Goal: Transaction & Acquisition: Book appointment/travel/reservation

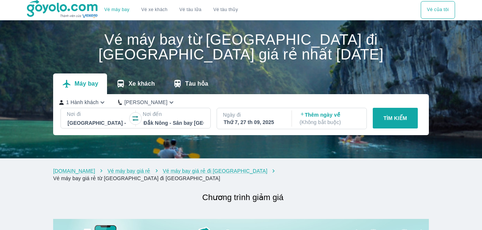
click at [185, 122] on div at bounding box center [174, 122] width 60 height 9
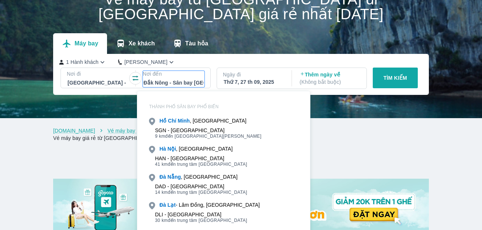
scroll to position [42, 0]
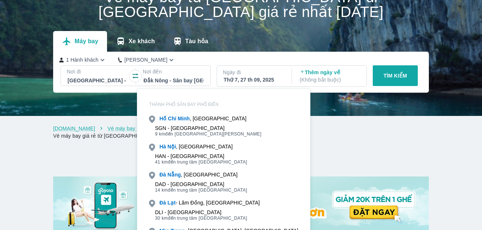
click at [290, 103] on div at bounding box center [241, 47] width 482 height 138
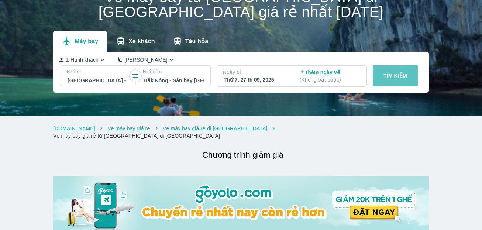
click at [396, 76] on p "TÌM KIẾM" at bounding box center [395, 75] width 24 height 7
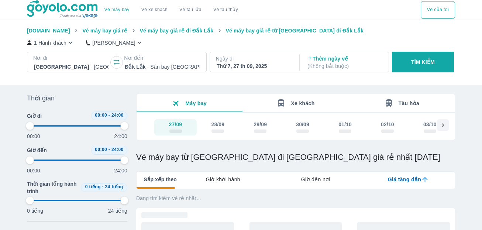
type input "97.9166666666667"
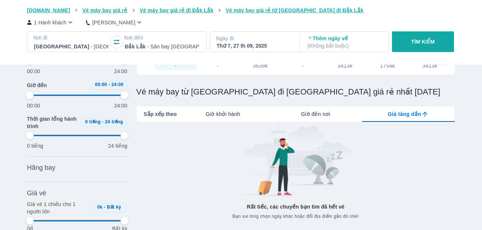
scroll to position [49, 0]
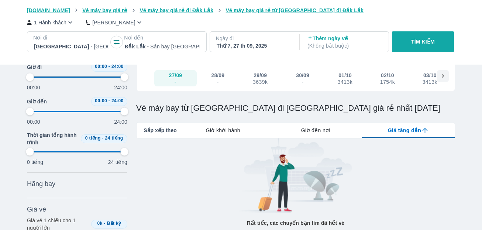
click at [246, 44] on div "Thứ 7, 27 th 09, 2025" at bounding box center [254, 45] width 75 height 7
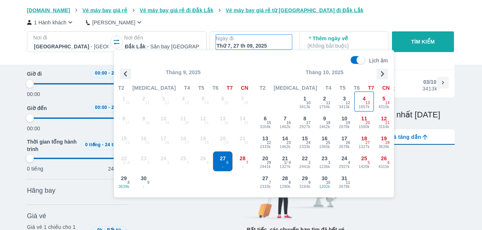
click at [368, 101] on span "13" at bounding box center [368, 103] width 4 height 6
type input "97.9166666666667"
click at [419, 47] on button "TÌM KIẾM" at bounding box center [423, 41] width 62 height 21
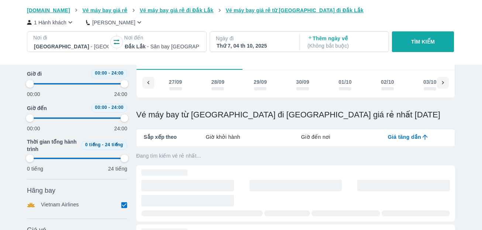
type input "97.9166666666667"
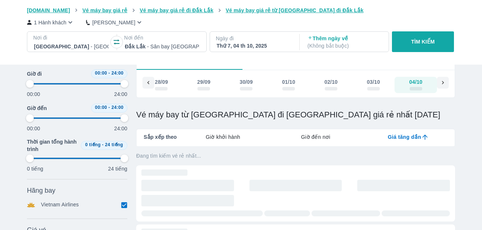
type input "97.9166666666667"
checkbox input "false"
type input "97.9166666666667"
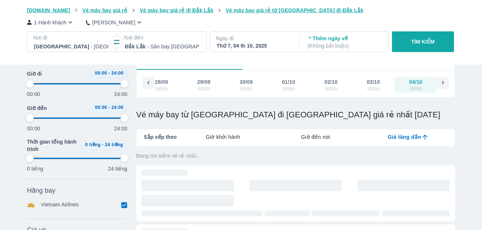
type input "97.9166666666667"
checkbox input "true"
type input "97.9166666666667"
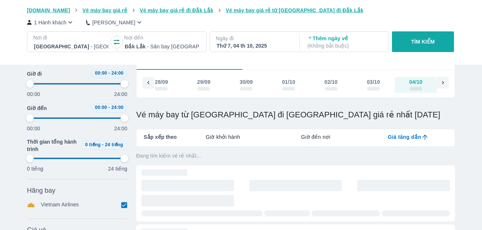
type input "97.9166666666667"
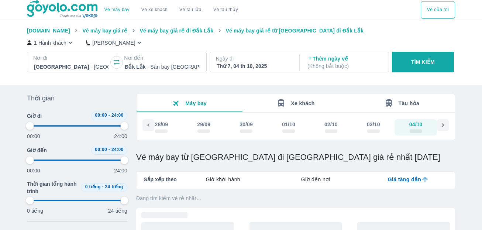
type input "97.9166666666667"
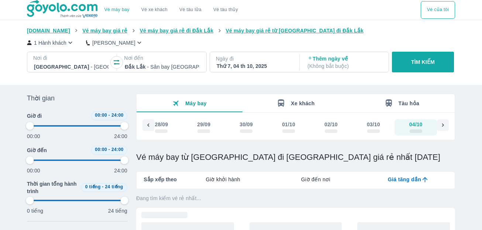
type input "97.9166666666667"
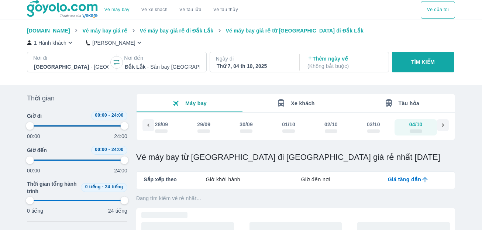
type input "97.9166666666667"
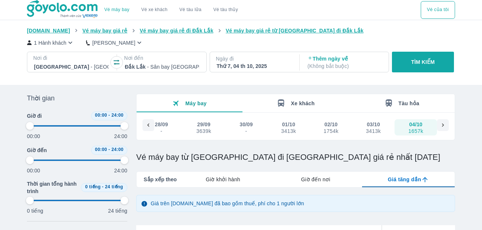
type input "97.9166666666667"
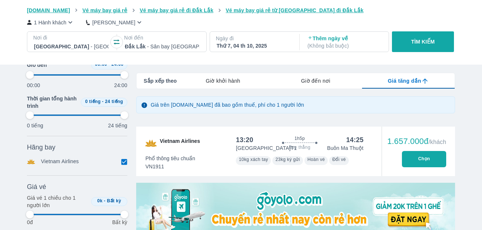
type input "97.9166666666667"
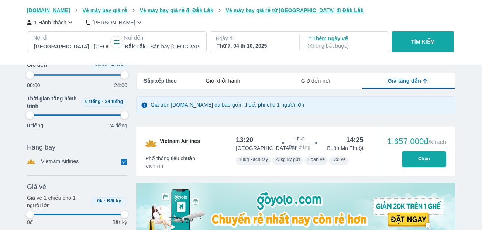
type input "97.9166666666667"
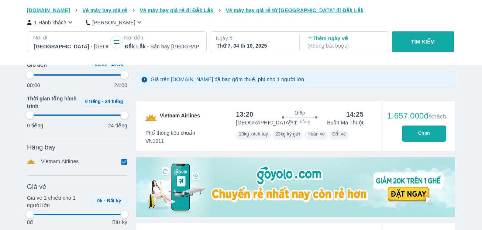
type input "97.9166666666667"
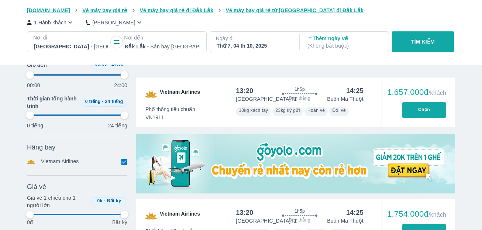
scroll to position [197, 0]
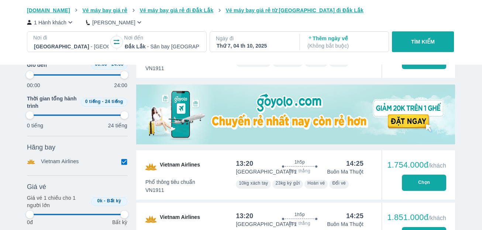
type input "97.9166666666667"
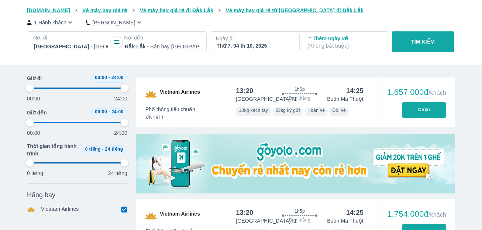
type input "97.9166666666667"
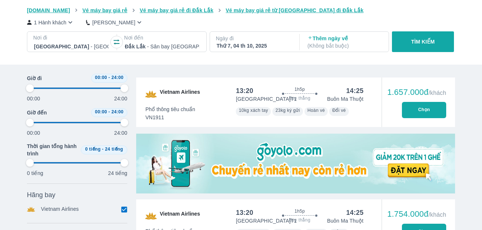
type input "97.9166666666667"
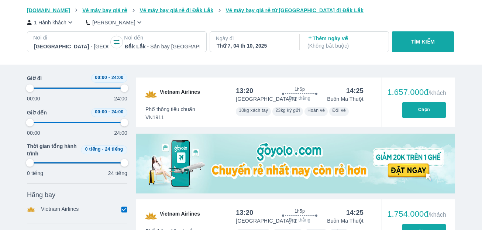
type input "97.9166666666667"
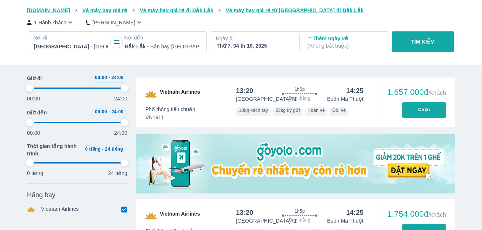
type input "97.9166666666667"
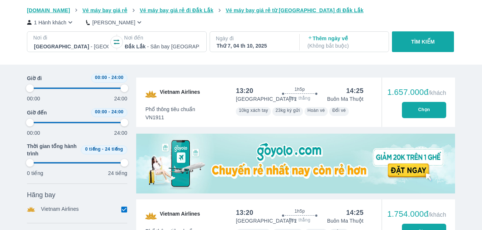
type input "97.9166666666667"
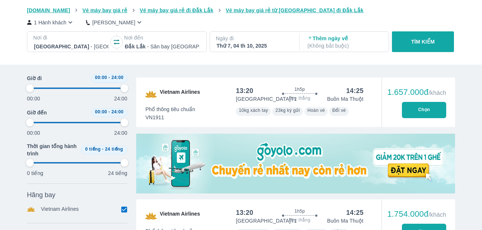
type input "97.9166666666667"
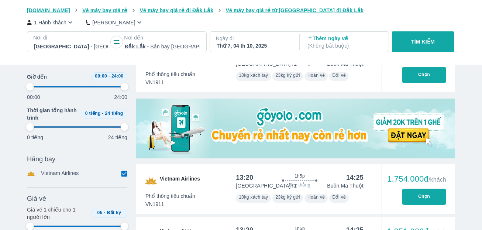
type input "97.9166666666667"
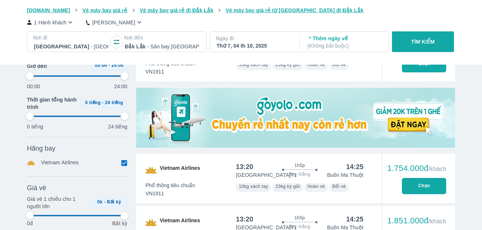
type input "97.9166666666667"
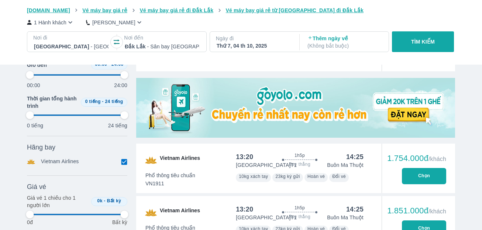
type input "97.9166666666667"
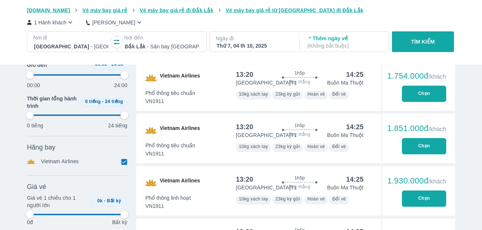
scroll to position [295, 0]
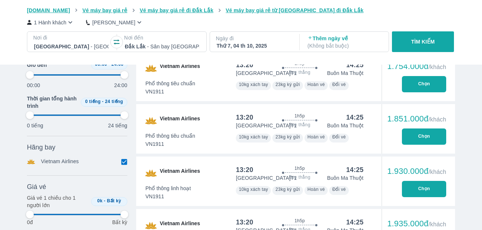
type input "97.9166666666667"
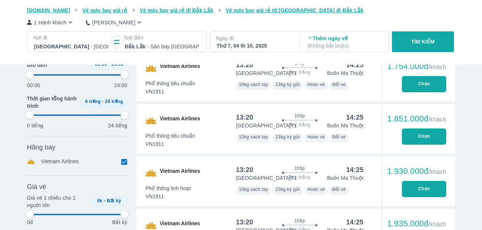
type input "97.9166666666667"
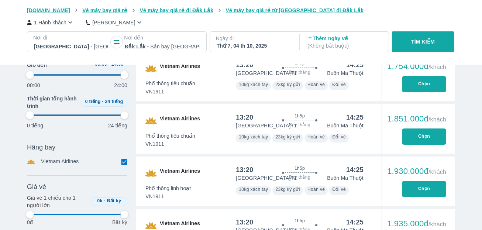
type input "97.9166666666667"
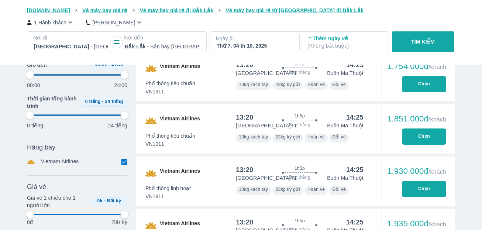
type input "97.9166666666667"
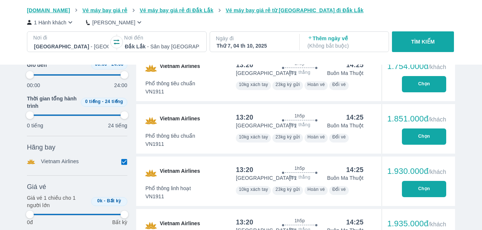
type input "97.9166666666667"
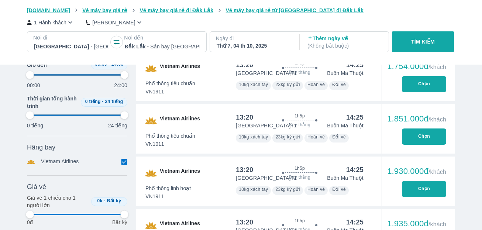
type input "97.9166666666667"
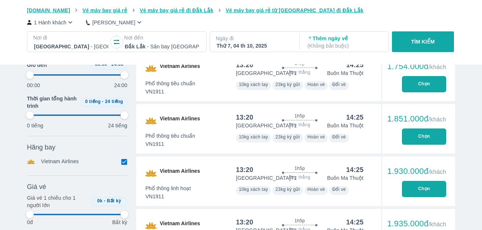
type input "97.9166666666667"
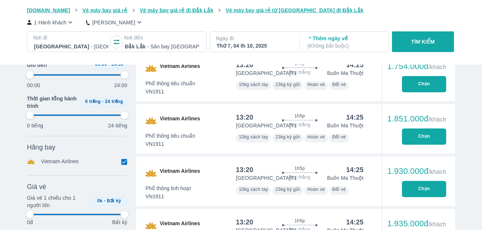
type input "97.9166666666667"
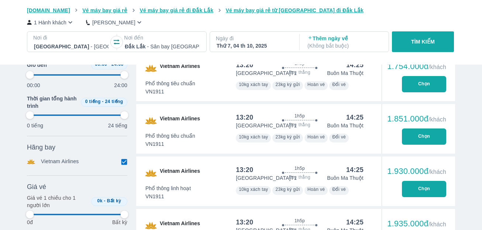
type input "97.9166666666667"
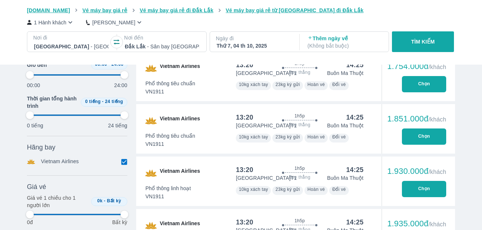
type input "97.9166666666667"
